Goal: Information Seeking & Learning: Learn about a topic

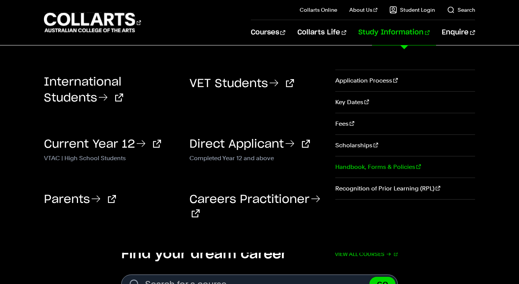
scroll to position [69, 0]
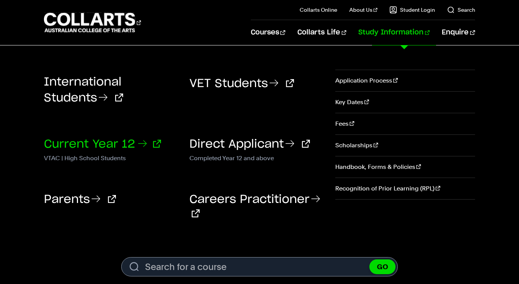
click at [108, 148] on link "Current Year 12" at bounding box center [102, 144] width 117 height 11
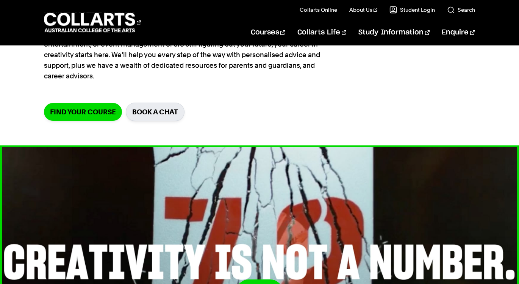
scroll to position [33, 0]
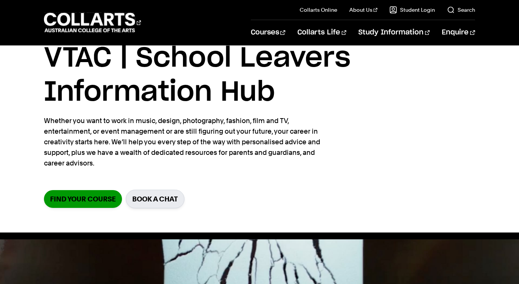
click at [105, 191] on link "Find your course" at bounding box center [83, 199] width 78 height 18
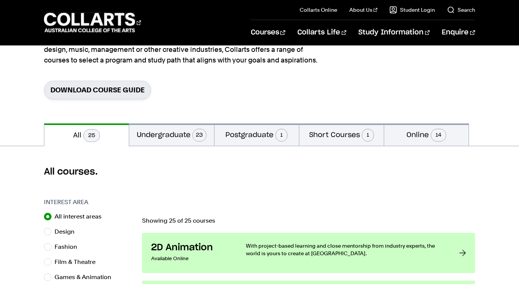
scroll to position [132, 0]
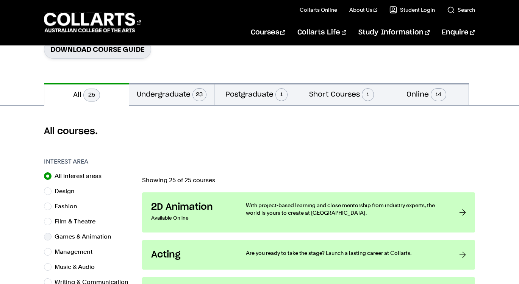
click at [53, 240] on div "Games & Animation" at bounding box center [89, 236] width 91 height 11
click at [50, 237] on input "Games & Animation" at bounding box center [48, 237] width 8 height 8
radio input "true"
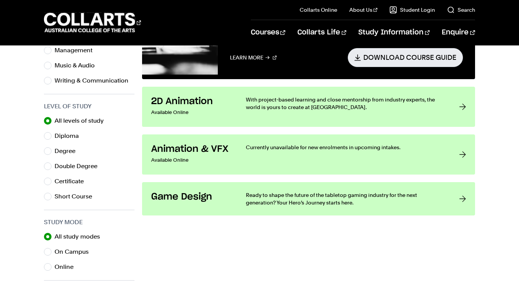
scroll to position [344, 0]
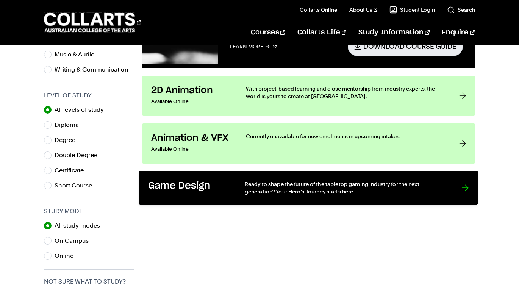
click at [238, 193] on link "Game Design Ready to shape the future of the tabletop gaming industry for the n…" at bounding box center [308, 188] width 339 height 34
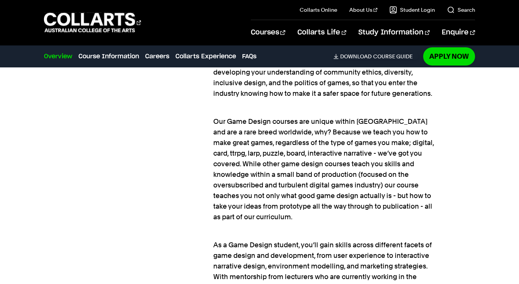
scroll to position [611, 0]
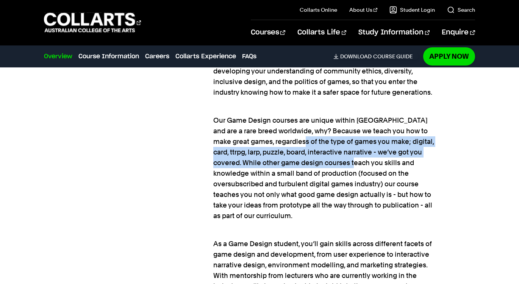
drag, startPoint x: 290, startPoint y: 141, endPoint x: 333, endPoint y: 163, distance: 47.9
click at [333, 163] on p "Our Game Design courses are unique within Australia and are a rare breed worldw…" at bounding box center [325, 163] width 225 height 117
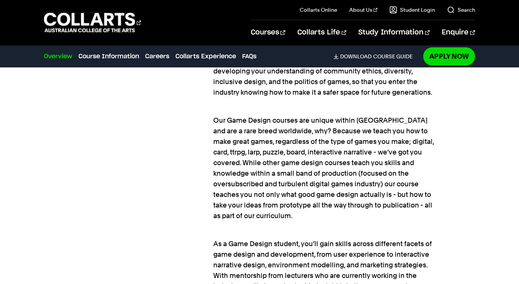
click at [339, 164] on p "Our Game Design courses are unique within Australia and are a rare breed worldw…" at bounding box center [325, 163] width 225 height 117
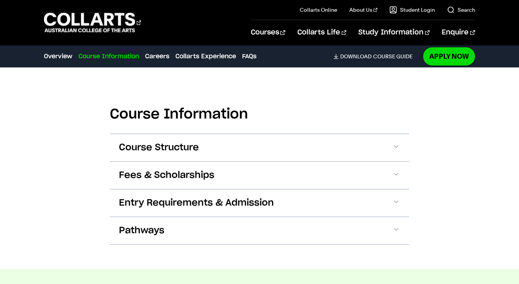
scroll to position [996, 0]
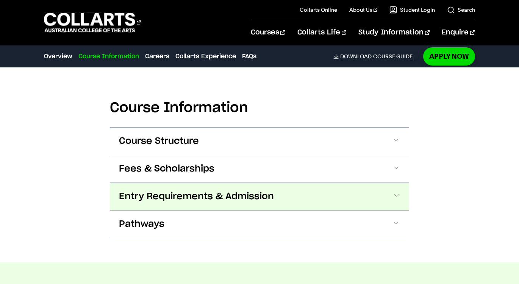
click at [308, 202] on button "Entry Requirements & Admission" at bounding box center [259, 196] width 299 height 27
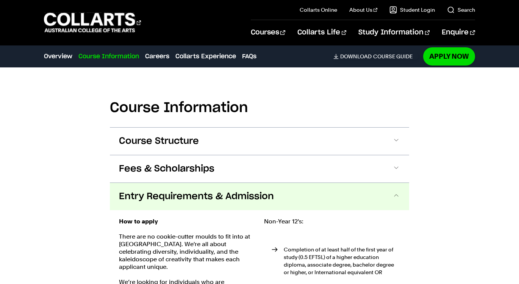
scroll to position [1111, 0]
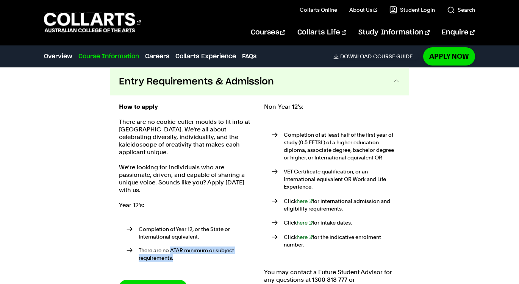
drag, startPoint x: 187, startPoint y: 247, endPoint x: 166, endPoint y: 239, distance: 22.7
click at [166, 239] on ul "Completion of Year 12, or the State or International equivalent. There are no A…" at bounding box center [187, 245] width 136 height 57
click at [243, 182] on p "We’re looking for individuals who are passionate, driven, and capable of sharin…" at bounding box center [187, 179] width 136 height 30
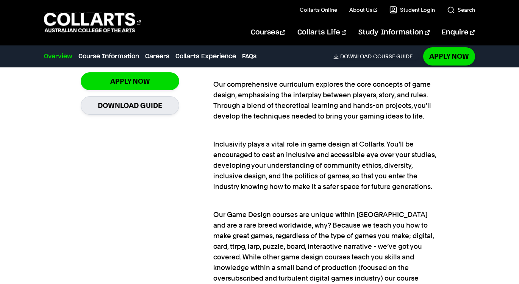
scroll to position [525, 0]
